Goal: Task Accomplishment & Management: Use online tool/utility

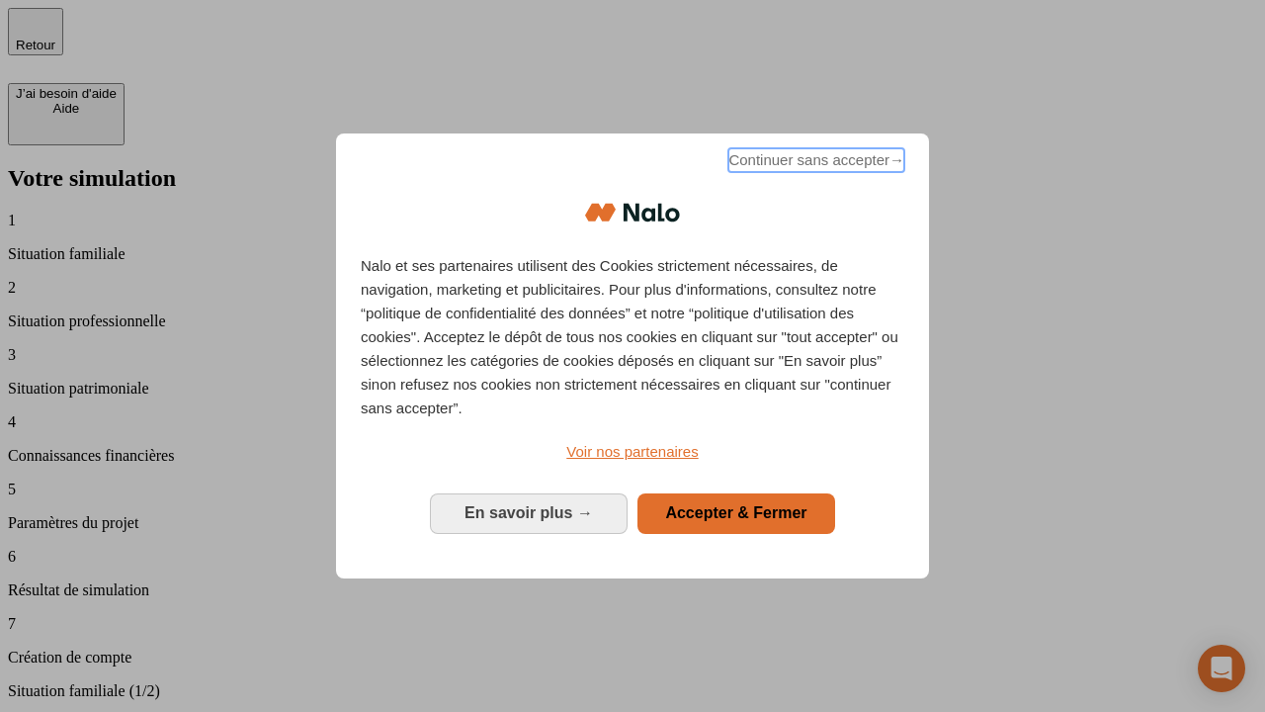
click at [814, 163] on span "Continuer sans accepter →" at bounding box center [816, 160] width 176 height 24
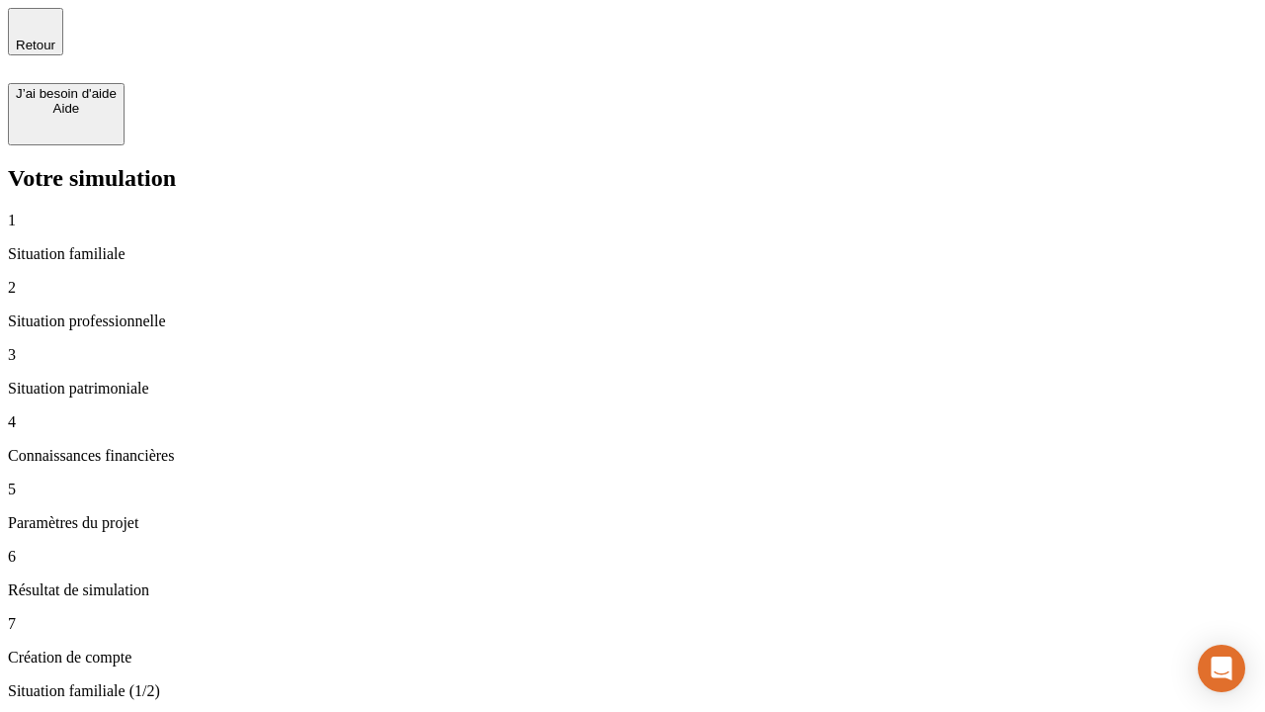
type input "30 000"
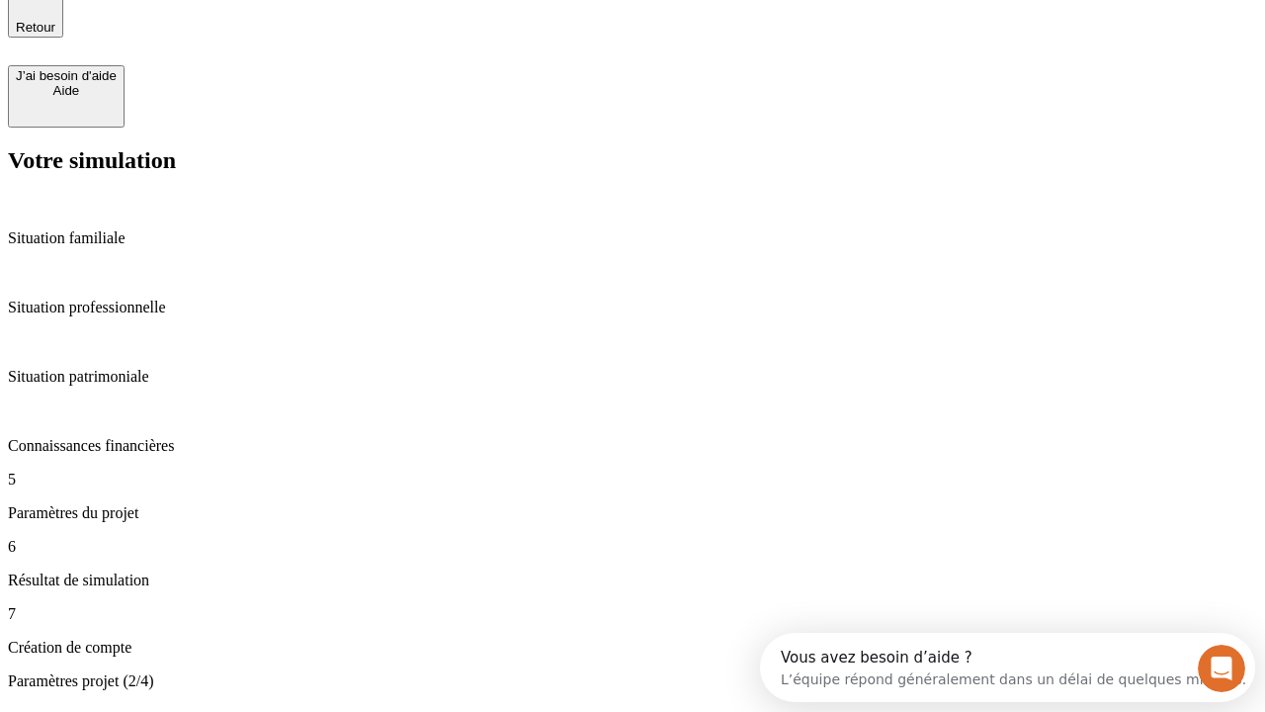
type input "25"
type input "1 000"
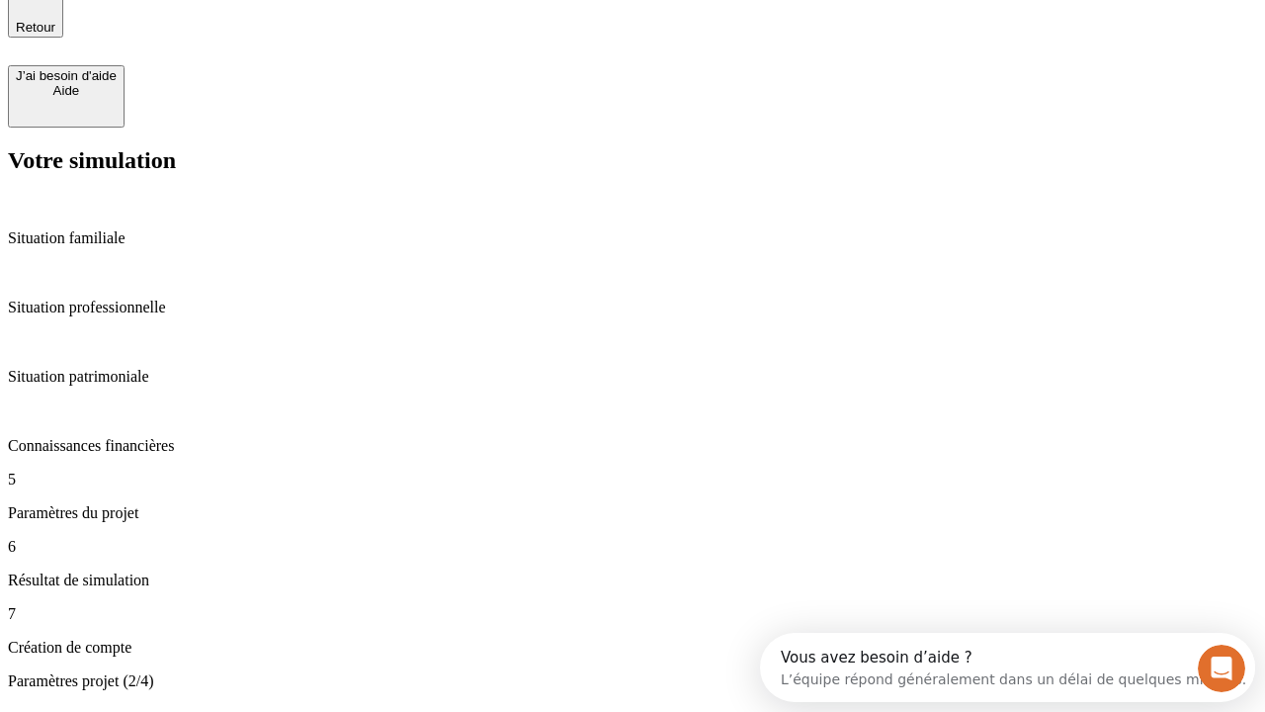
type input "640"
